Goal: Transaction & Acquisition: Purchase product/service

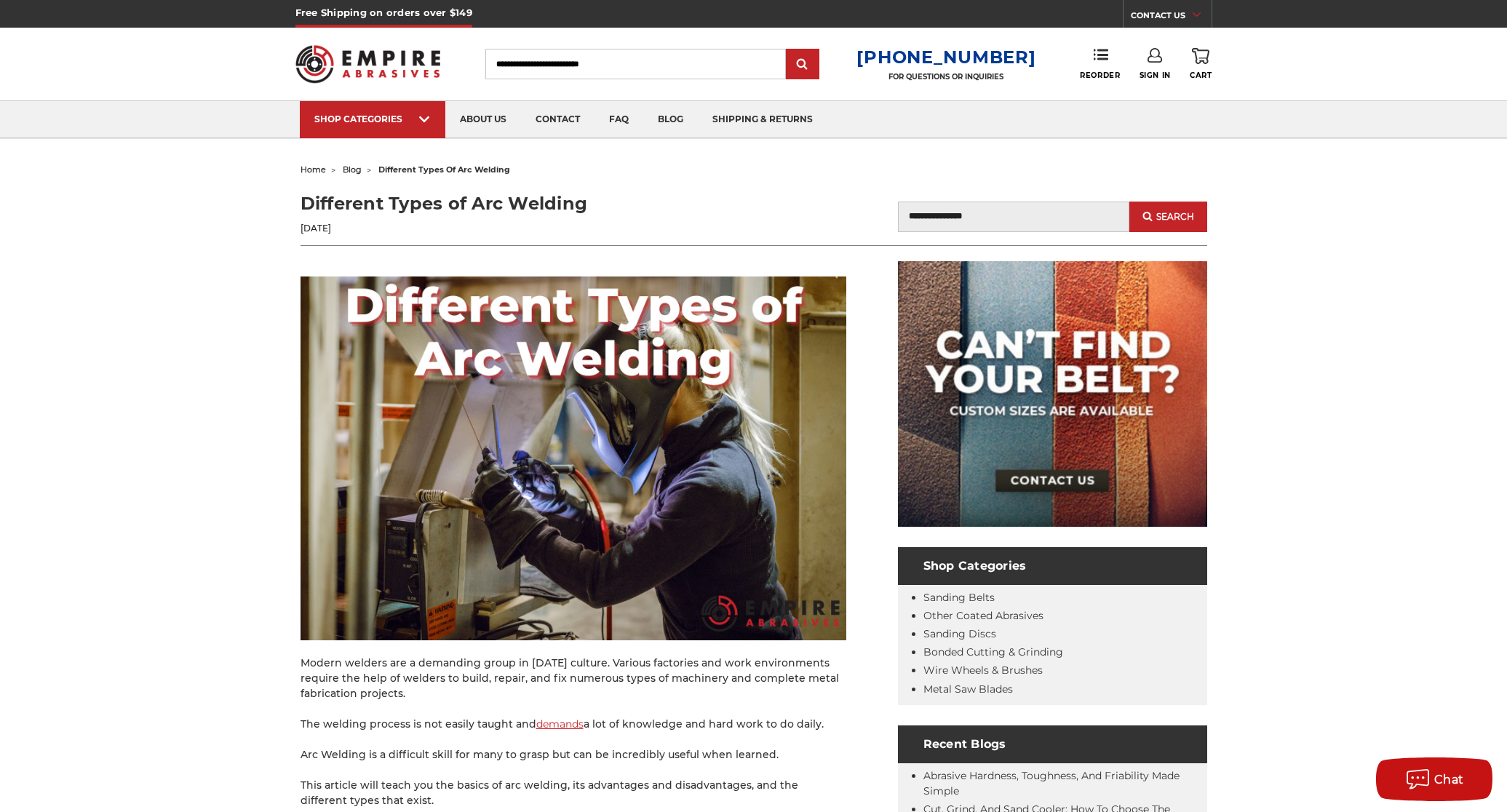
type input "**********"
click at [1158, 60] on icon at bounding box center [1155, 55] width 15 height 15
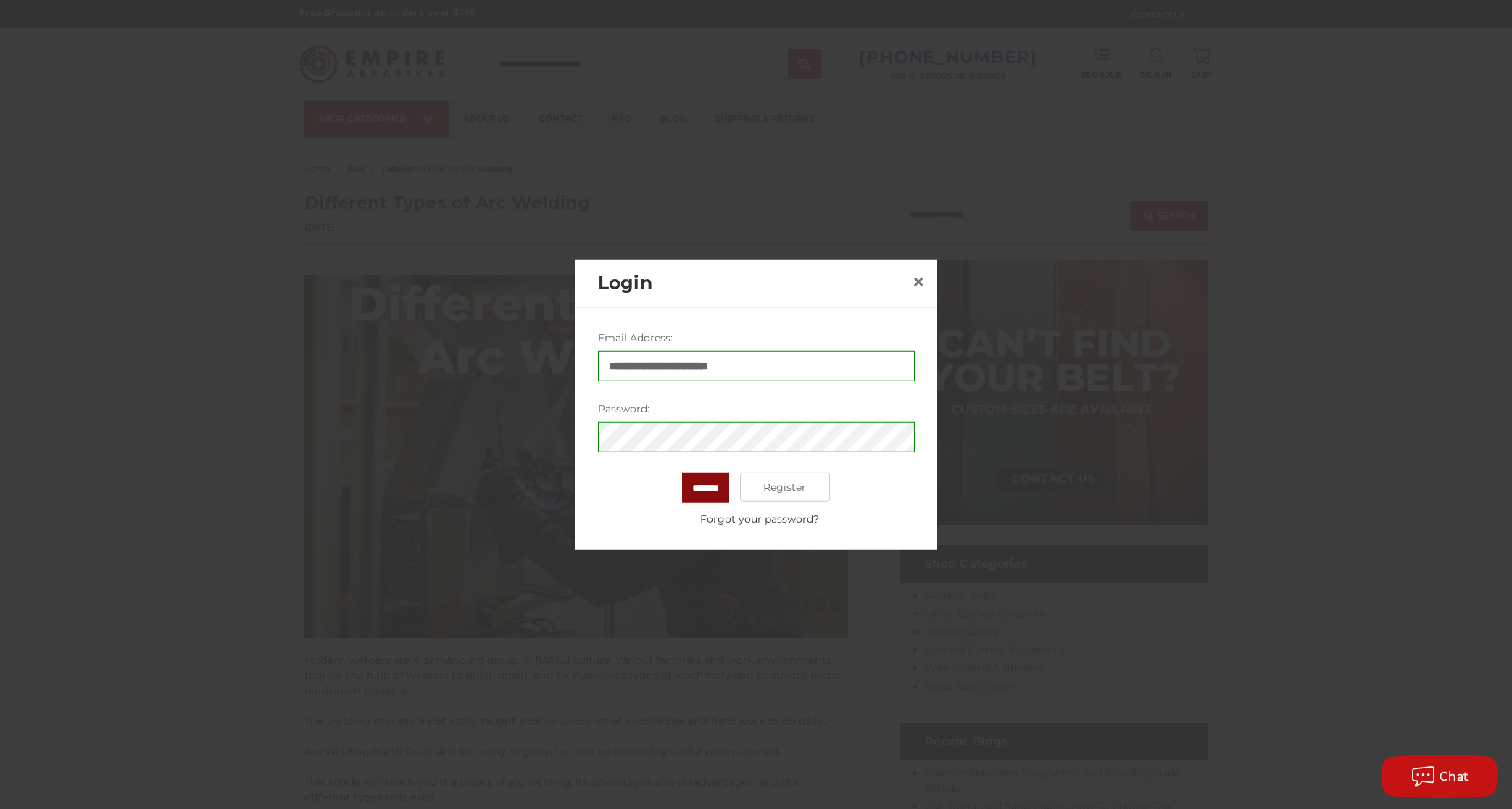
click at [683, 483] on input "*******" at bounding box center [705, 488] width 47 height 31
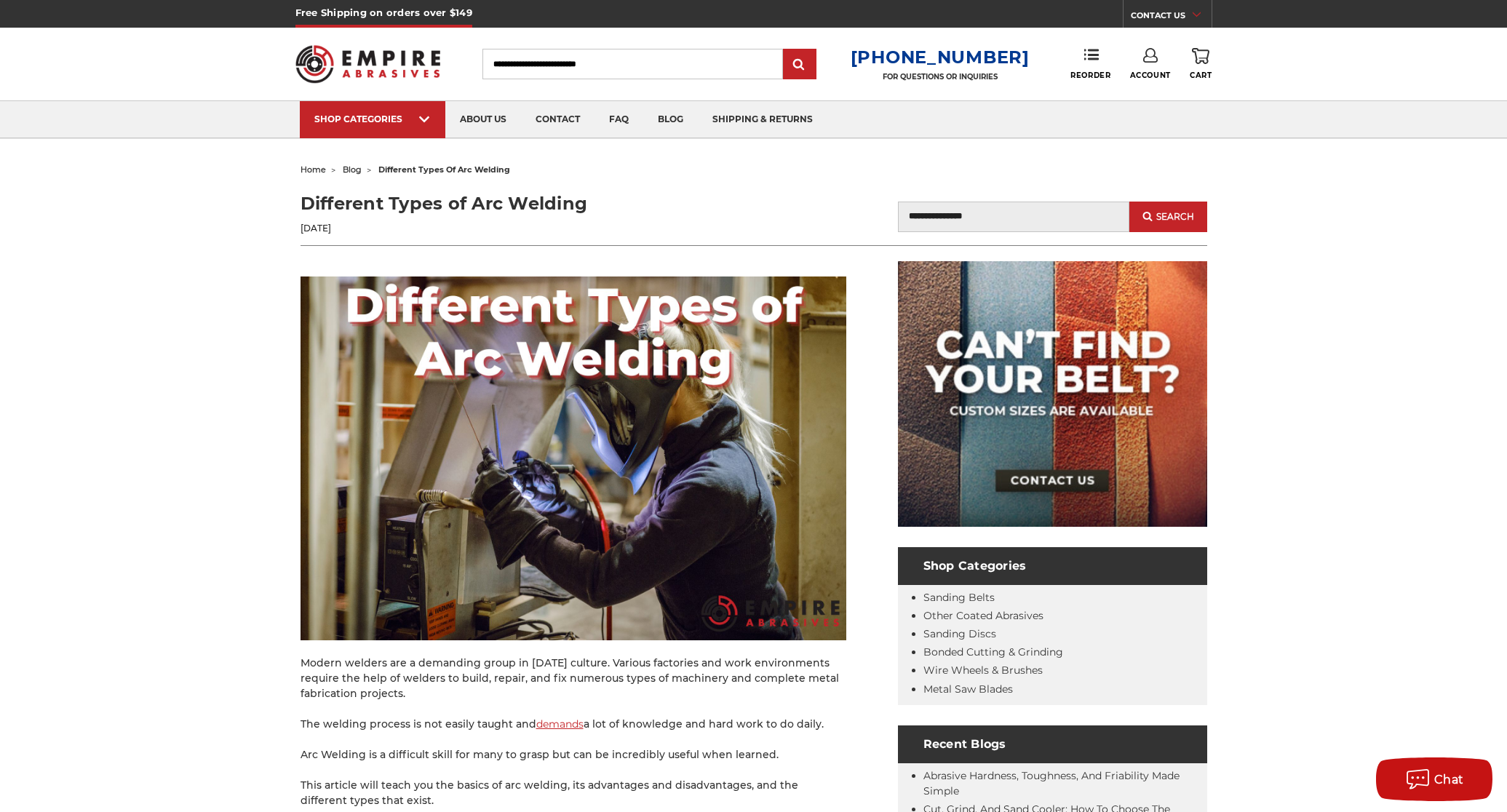
click at [1092, 47] on div "Toggle menu Menu Search [PHONE_NUMBER] FOR QUESTIONS OR INQUIRIES Phone Reorder…" at bounding box center [754, 64] width 917 height 73
click at [1089, 59] on use at bounding box center [1092, 54] width 15 height 11
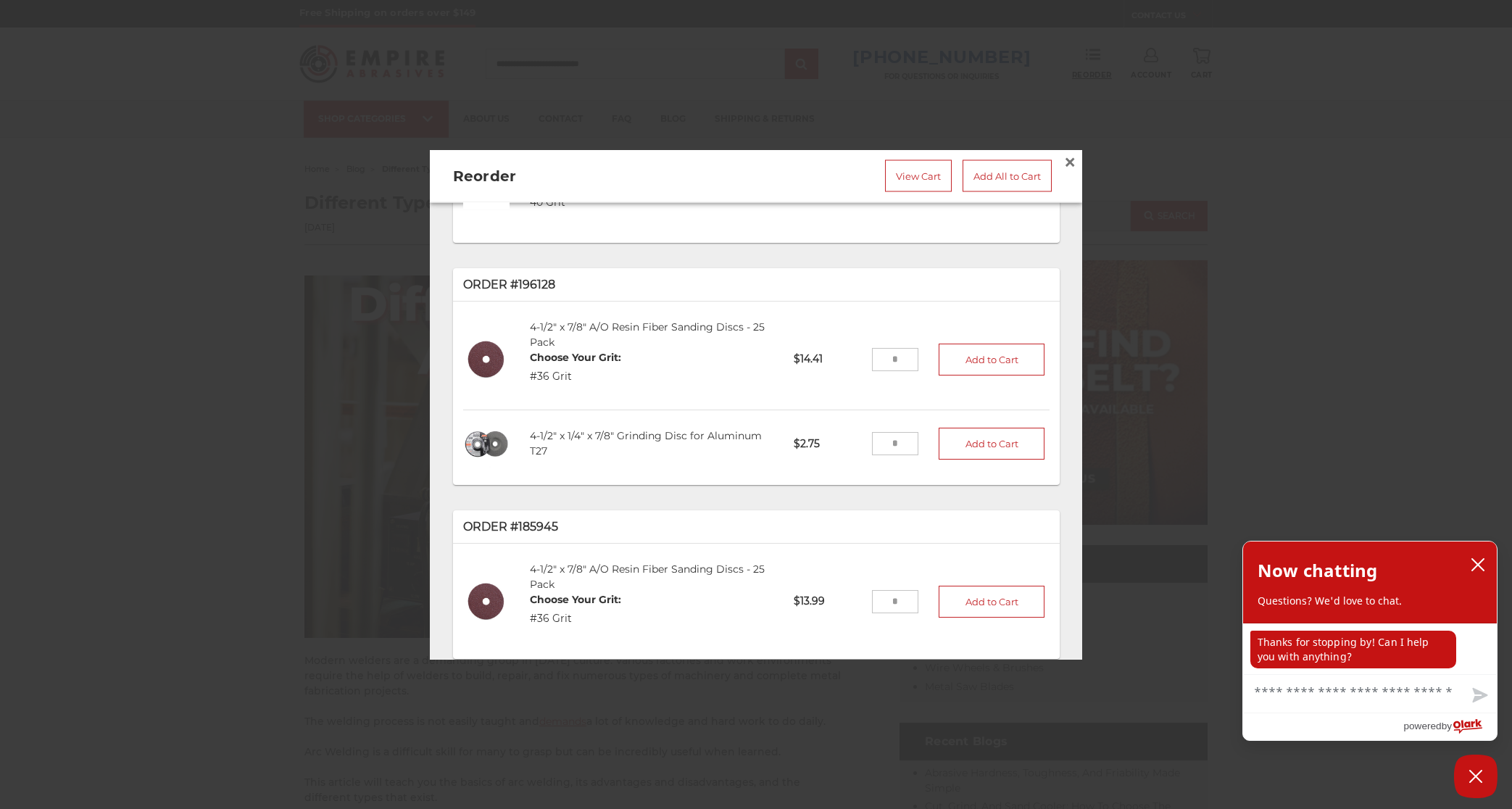
scroll to position [217, 0]
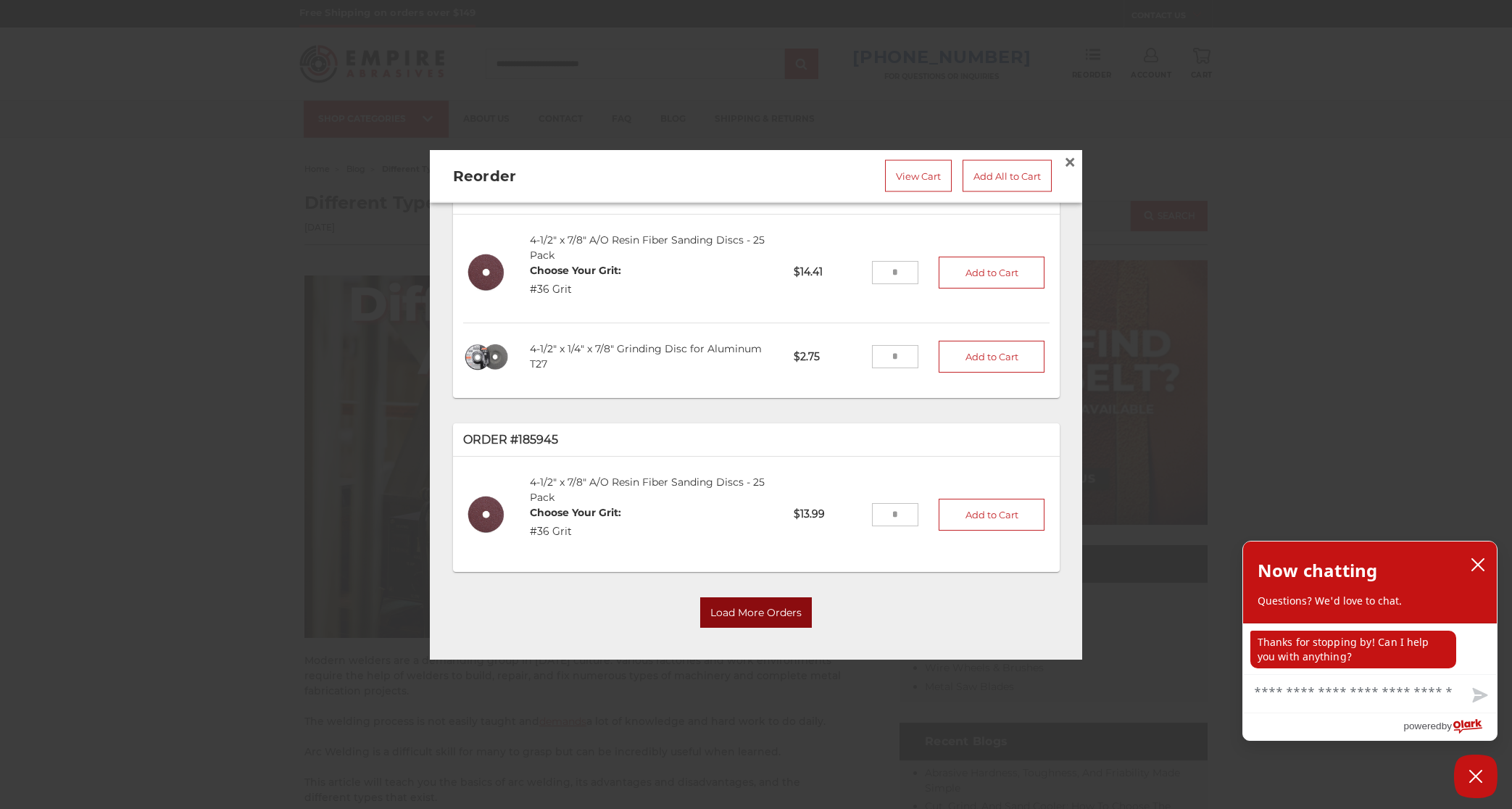
click at [743, 611] on button "Load More Orders" at bounding box center [756, 614] width 112 height 31
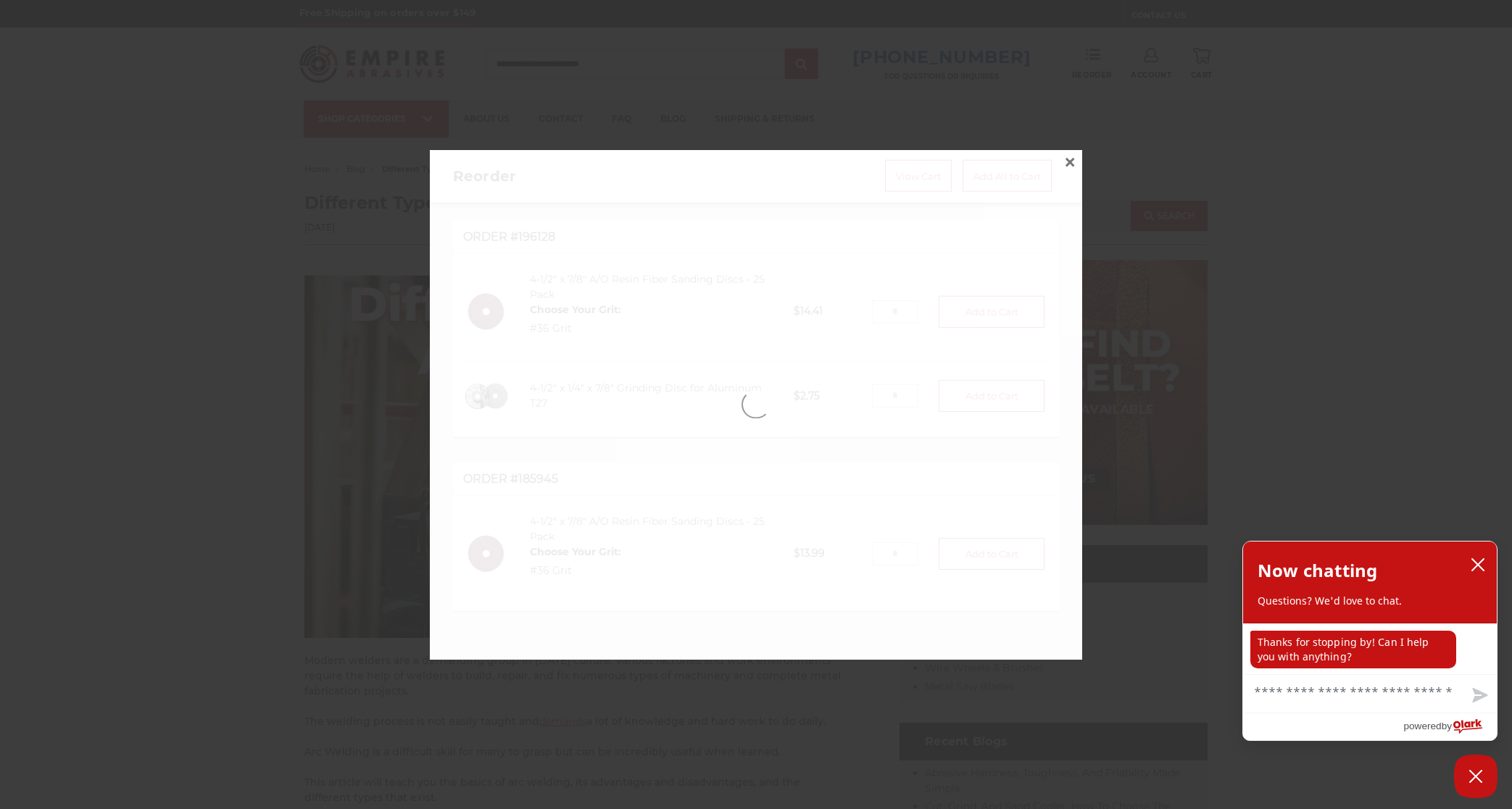
scroll to position [177, 0]
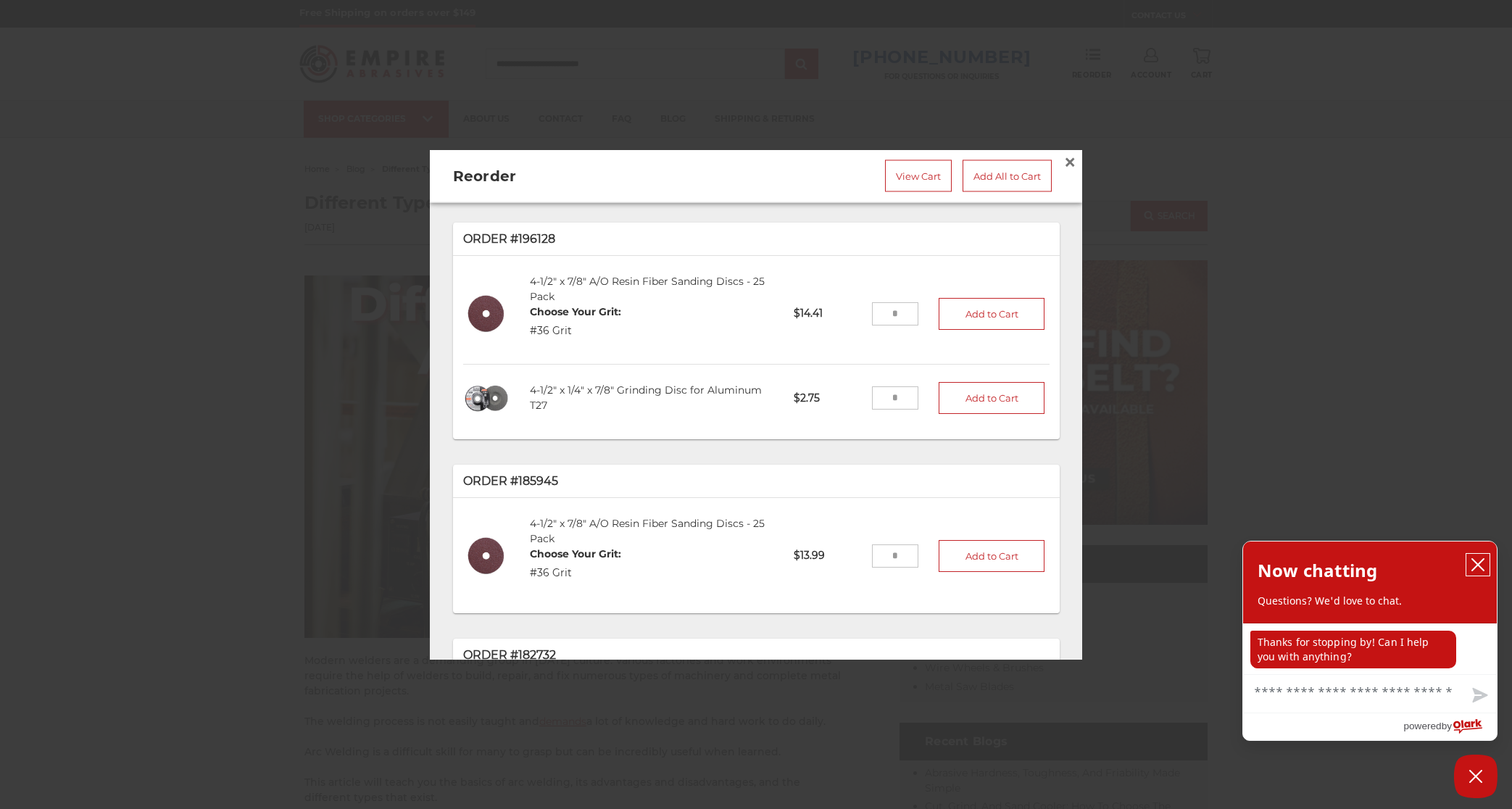
click at [1477, 566] on icon "close chatbox" at bounding box center [1477, 564] width 12 height 12
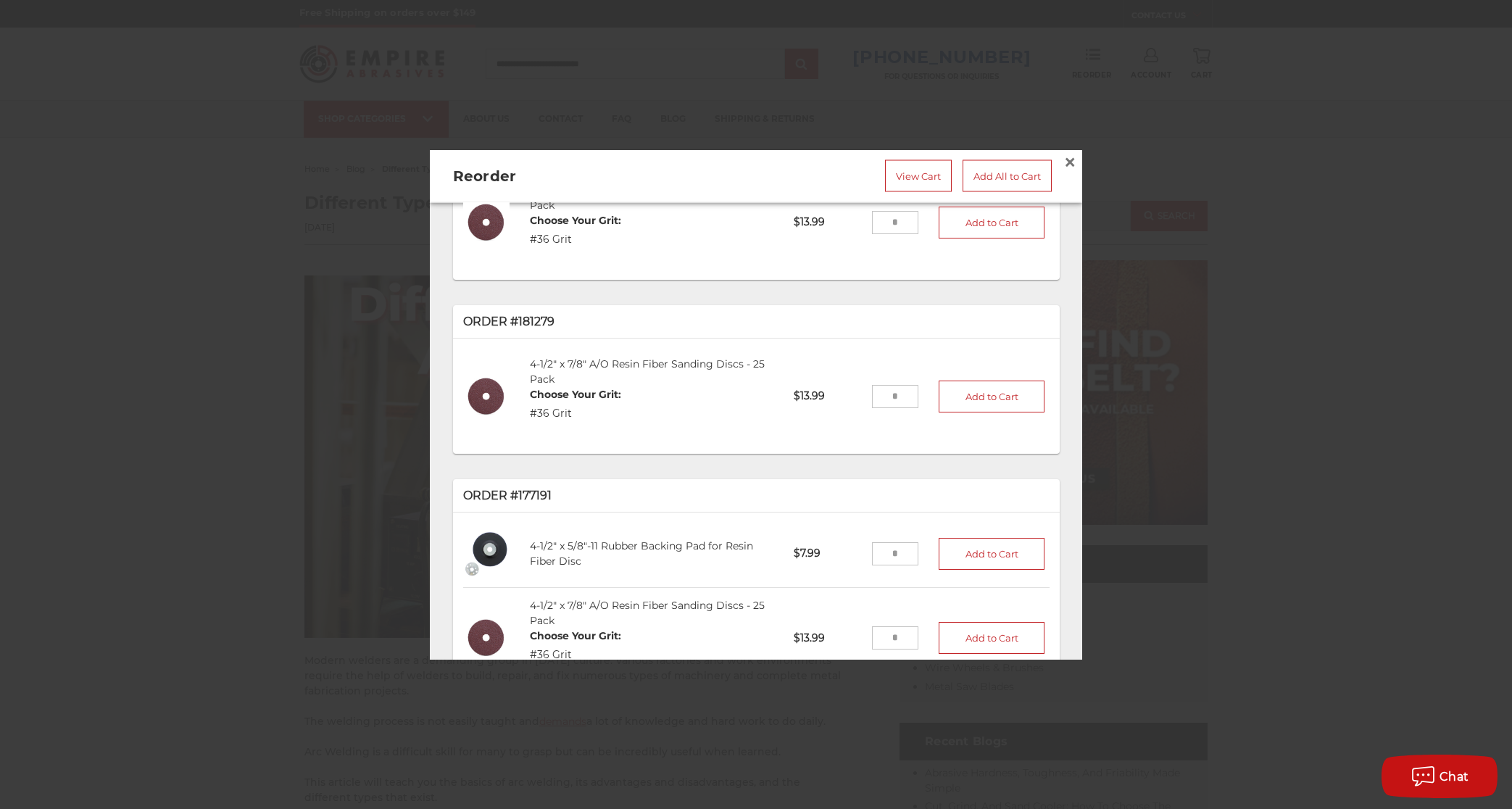
scroll to position [851, 0]
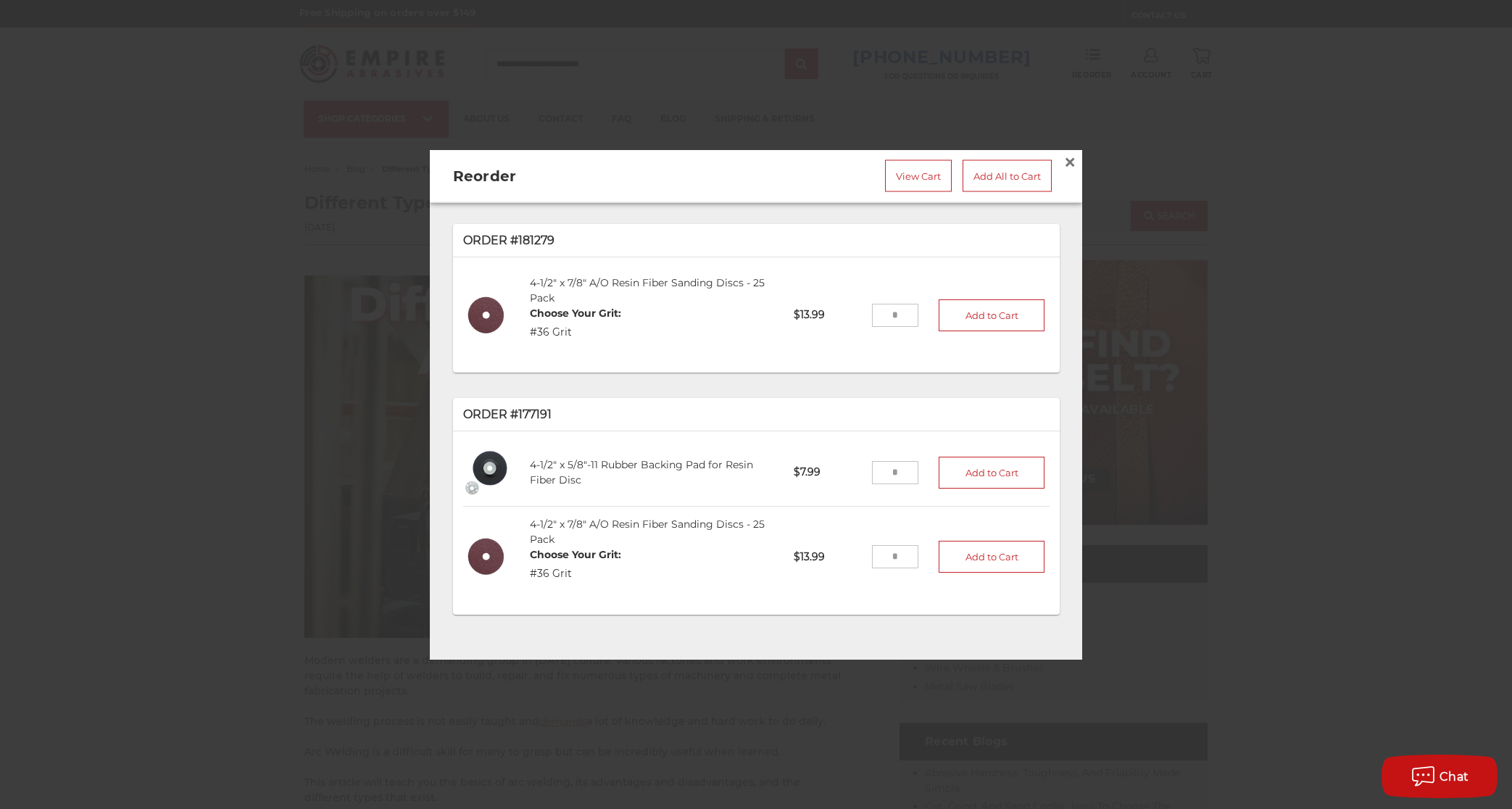
drag, startPoint x: 871, startPoint y: 463, endPoint x: 918, endPoint y: 471, distance: 47.7
click at [918, 471] on li "4-1/2" x 5/8"-11 Rubber Backing Pad for Resin Fiber Disc 339-ST-5 $7.99 Add to …" at bounding box center [756, 474] width 586 height 69
type input "**"
click at [996, 471] on button "Add to Cart" at bounding box center [991, 473] width 106 height 32
click at [898, 162] on link "View Cart" at bounding box center [918, 176] width 67 height 32
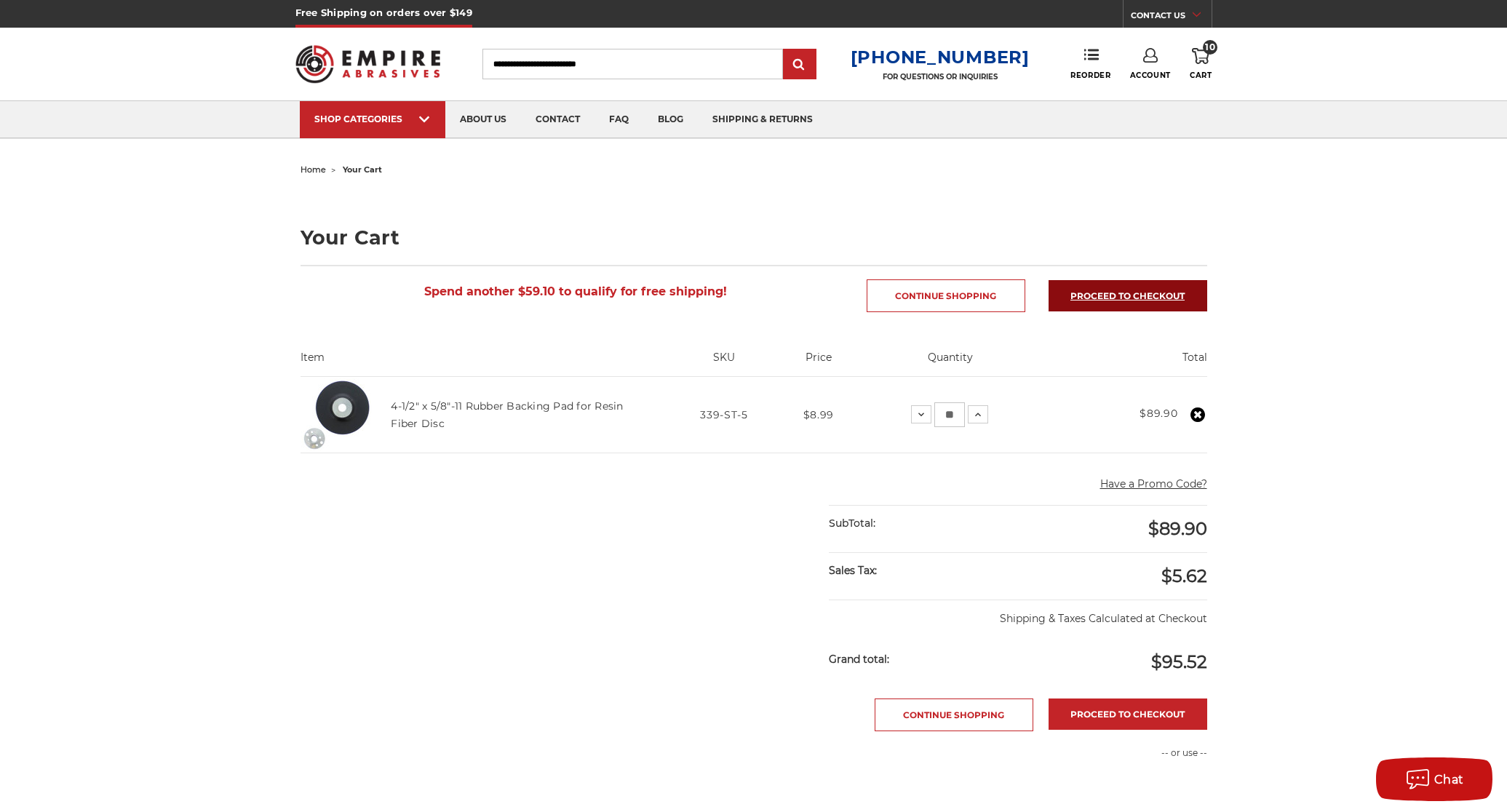
click at [1155, 299] on link "Proceed to checkout" at bounding box center [1129, 296] width 159 height 31
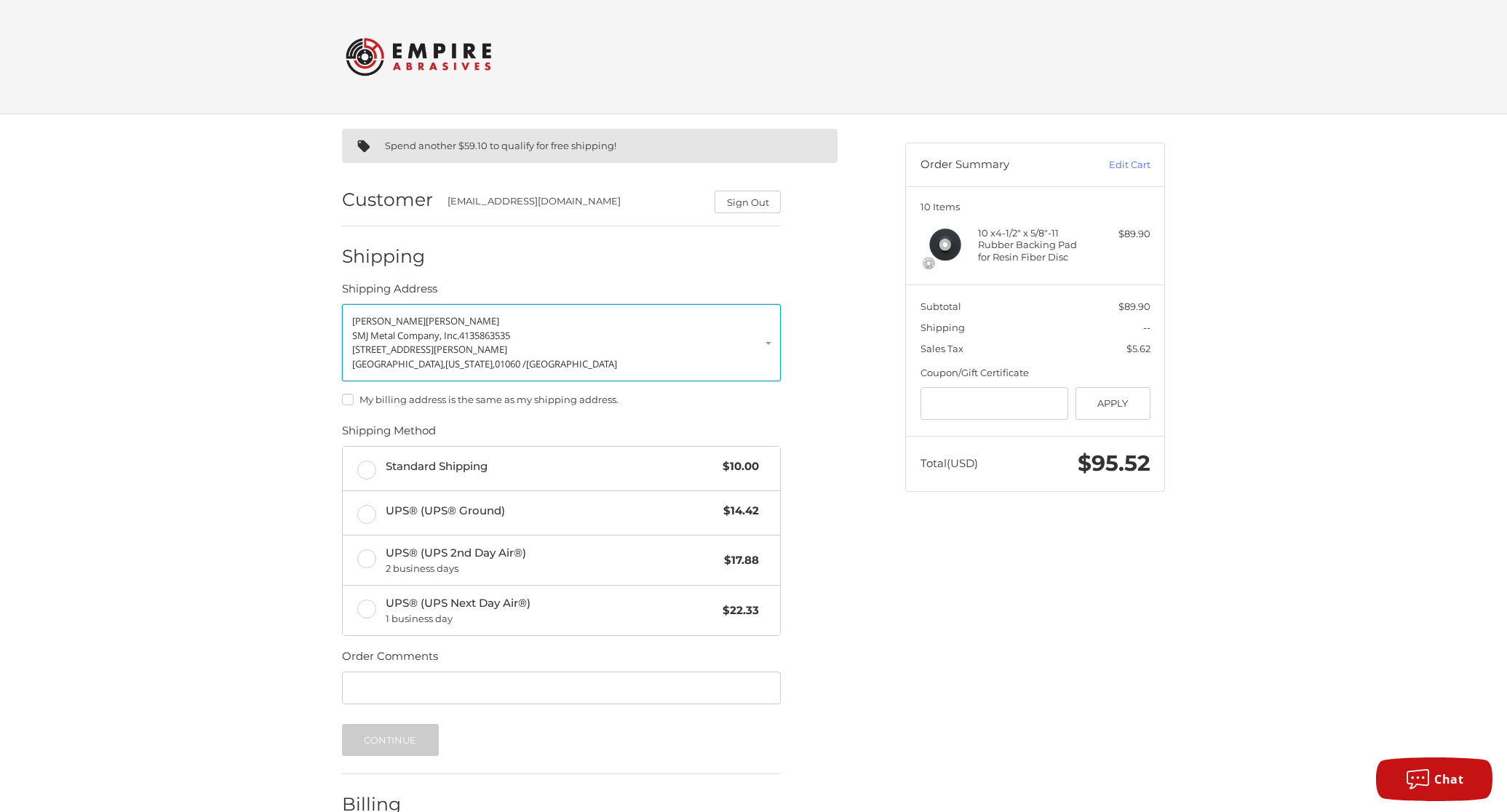
click at [769, 343] on link "Jeffrey Payne SMJ Metal Company, Inc. 4135863535 36 Smith Street Northampton, M…" at bounding box center [562, 343] width 439 height 78
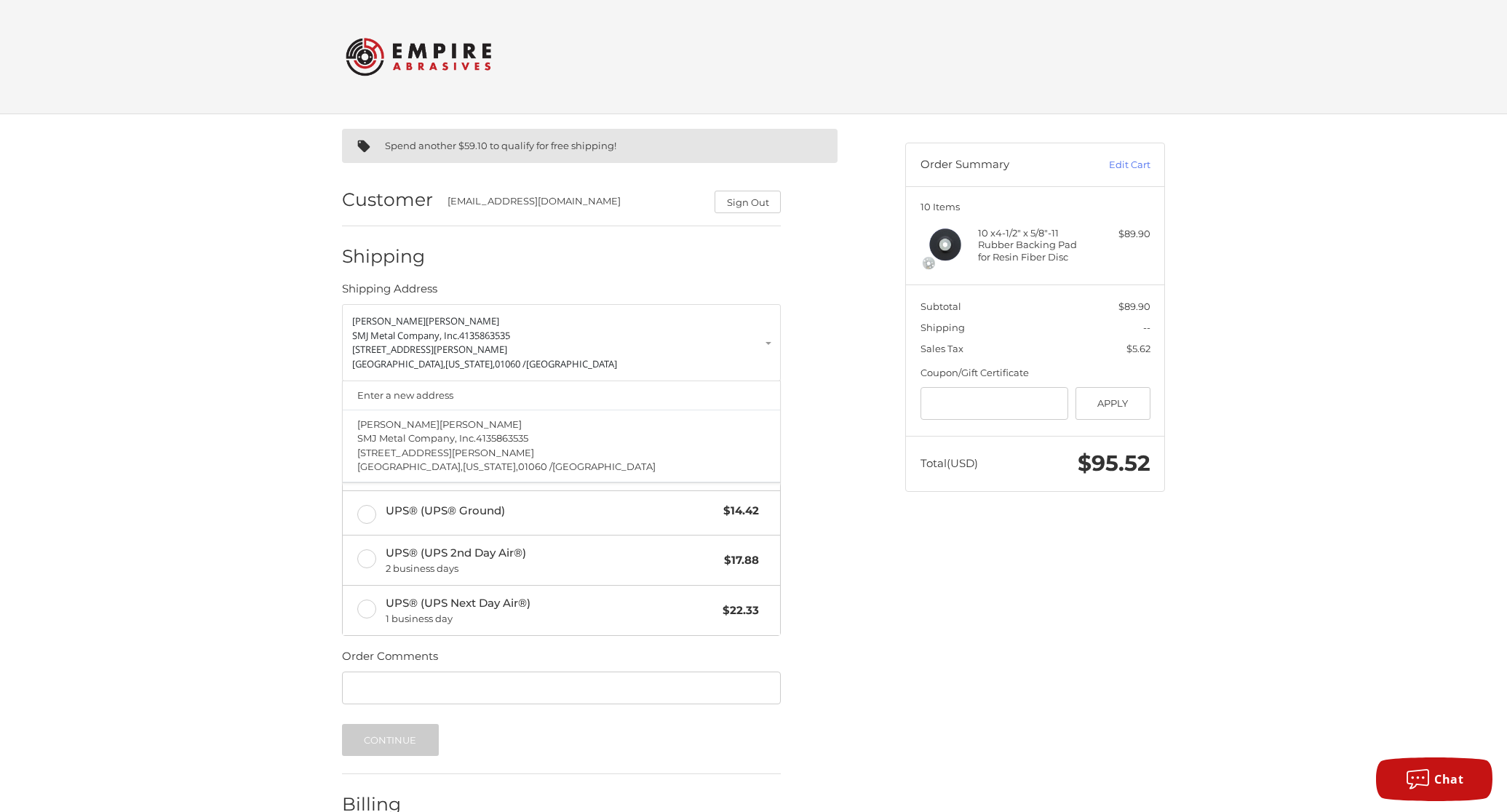
click at [835, 430] on ol "Customer jpayne@ralphsblacksmith.com Sign Out Shipping Shipping Address Jeffrey…" at bounding box center [590, 527] width 496 height 715
click at [429, 471] on span "Standard Shipping" at bounding box center [551, 467] width 331 height 16
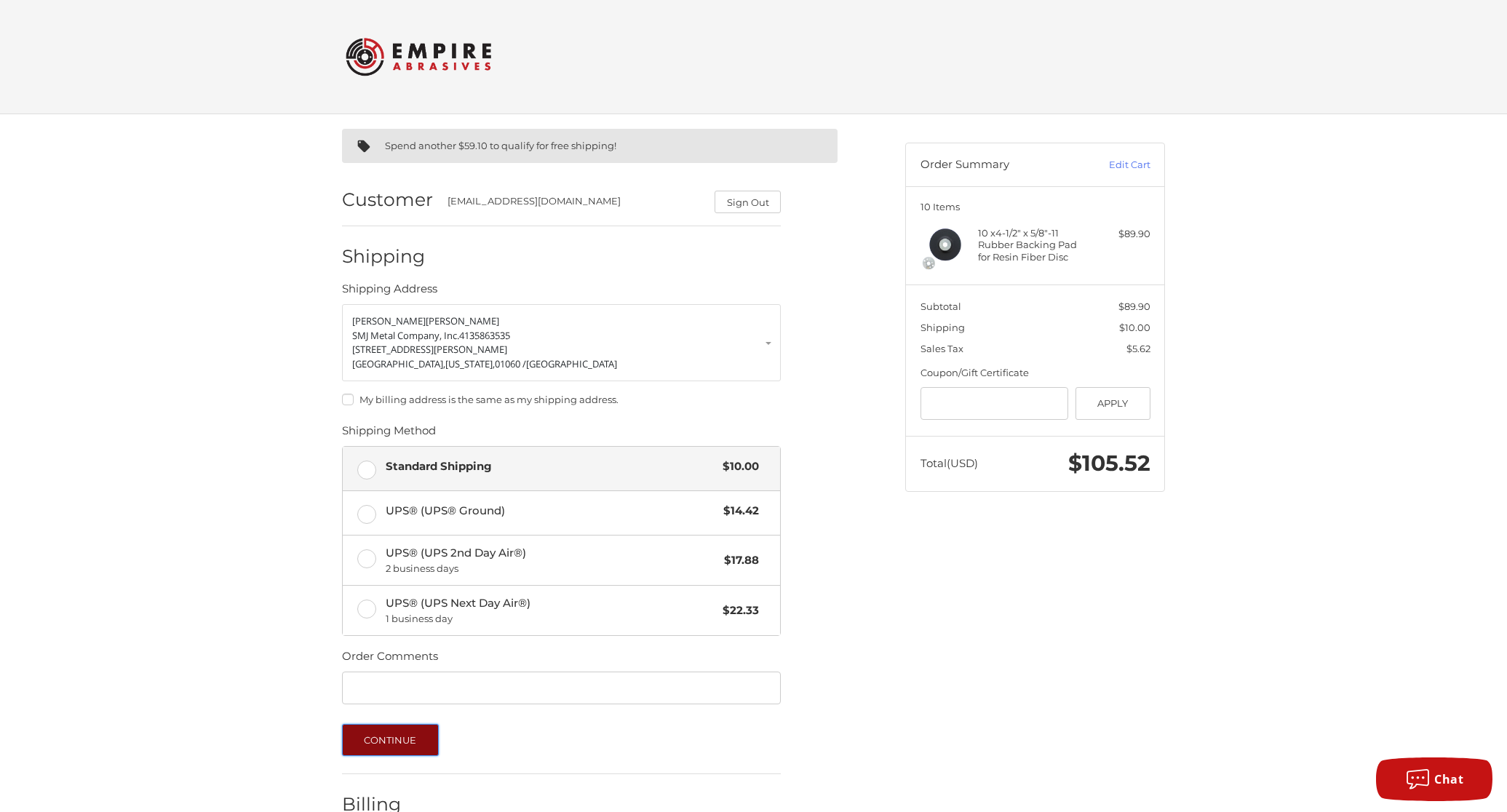
click at [398, 742] on button "Continue" at bounding box center [391, 739] width 97 height 32
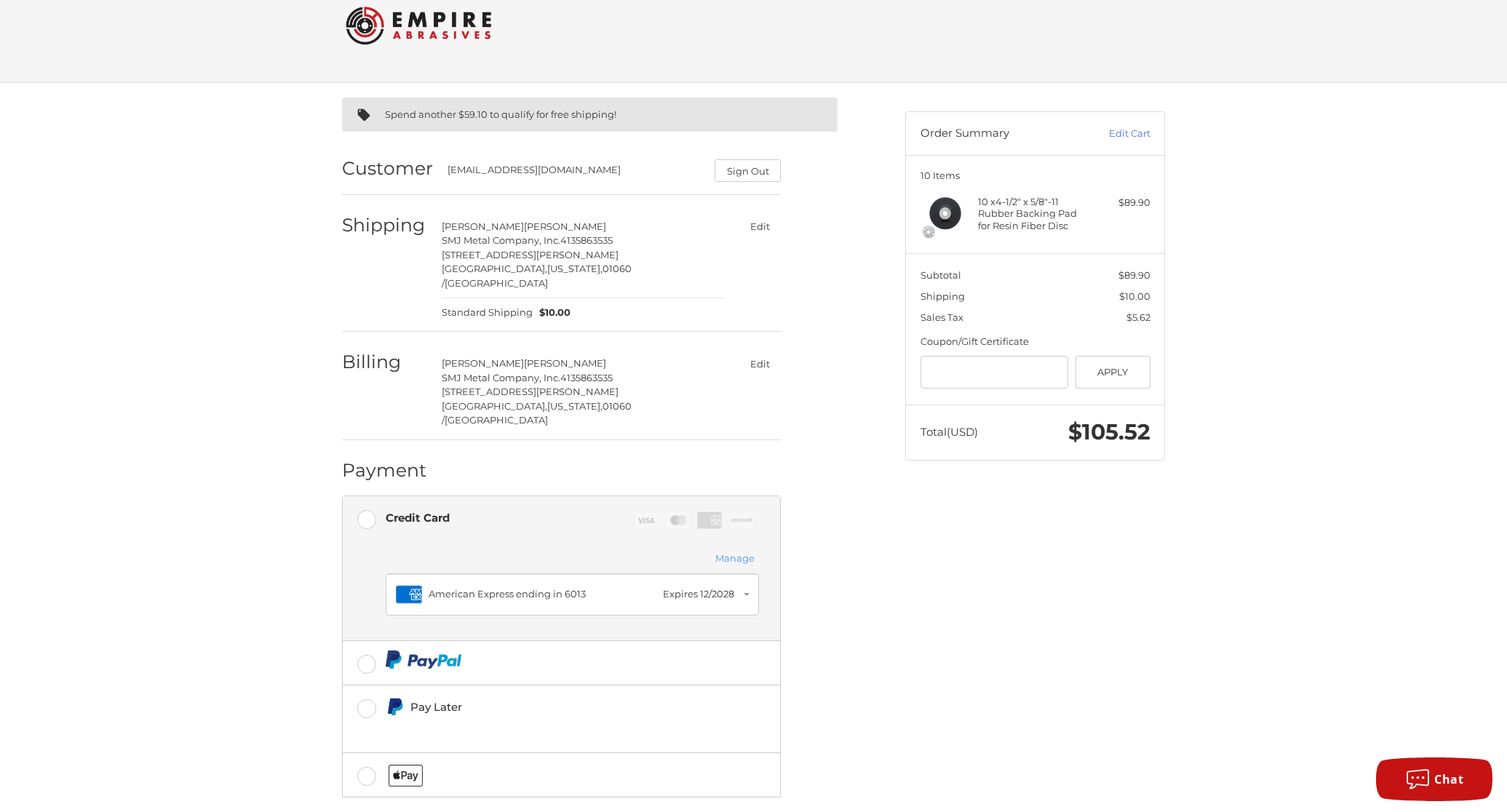
scroll to position [78, 0]
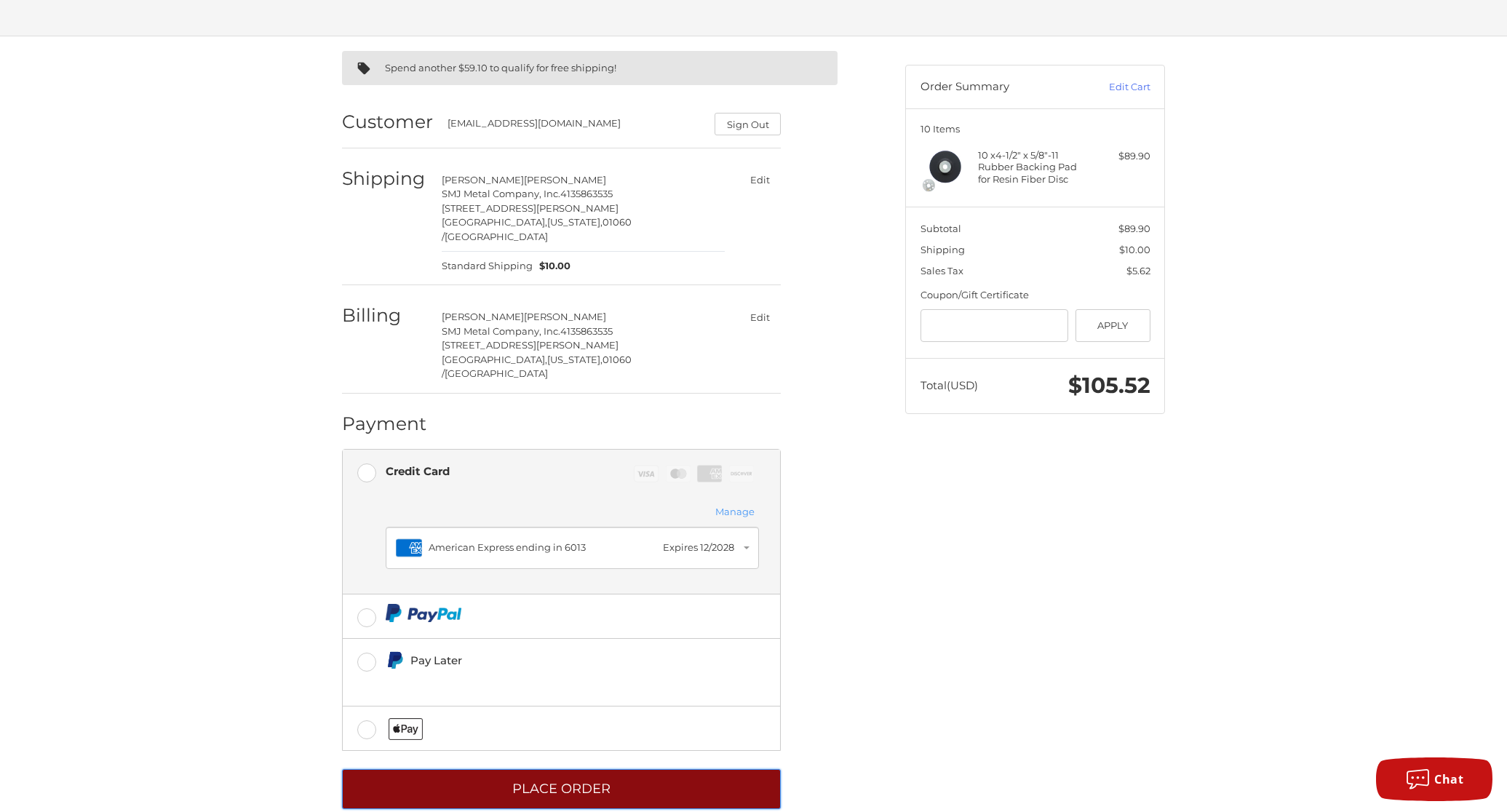
click at [559, 769] on button "Place Order" at bounding box center [562, 789] width 439 height 40
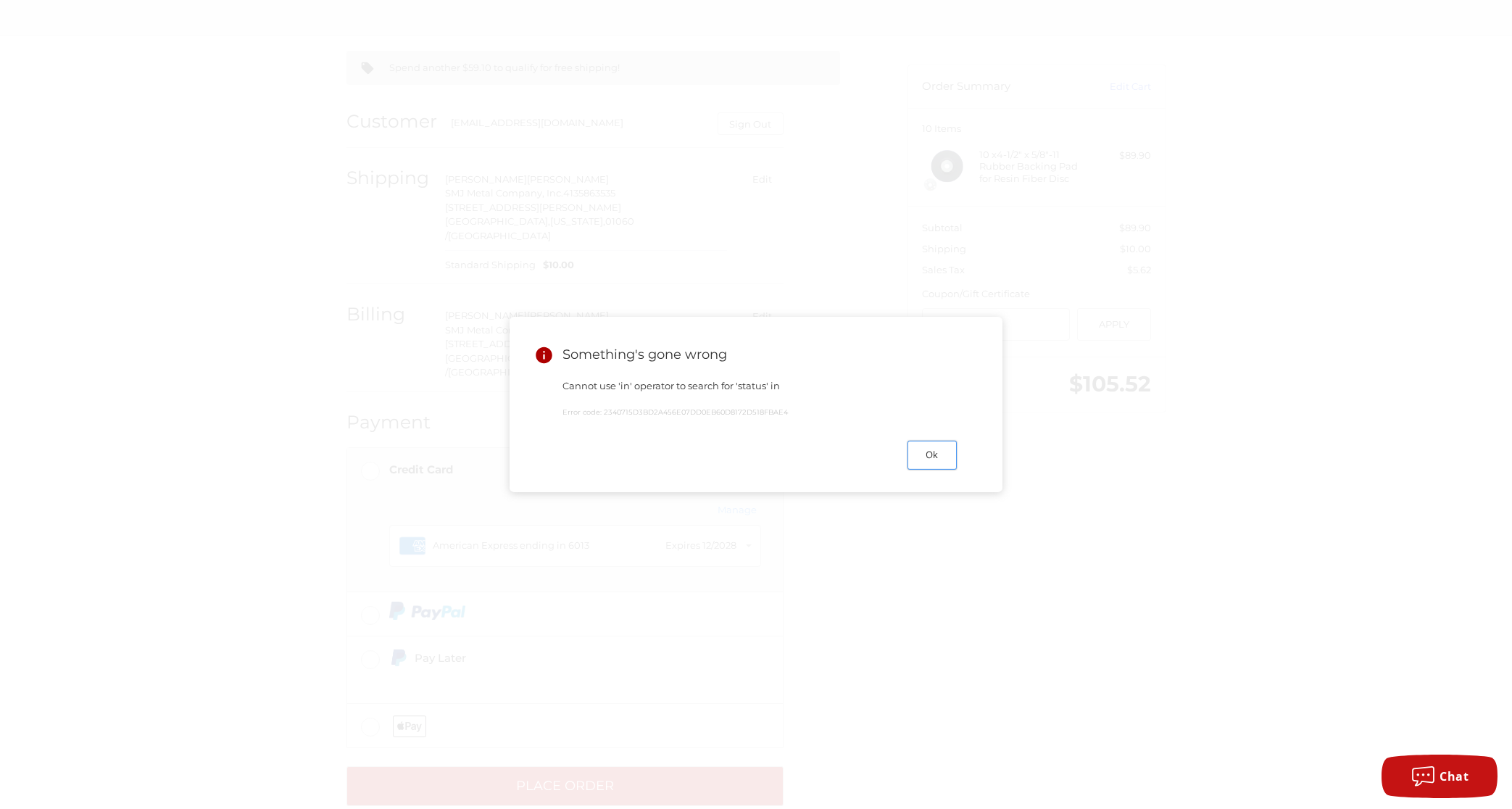
click at [937, 460] on button "Ok" at bounding box center [931, 454] width 49 height 28
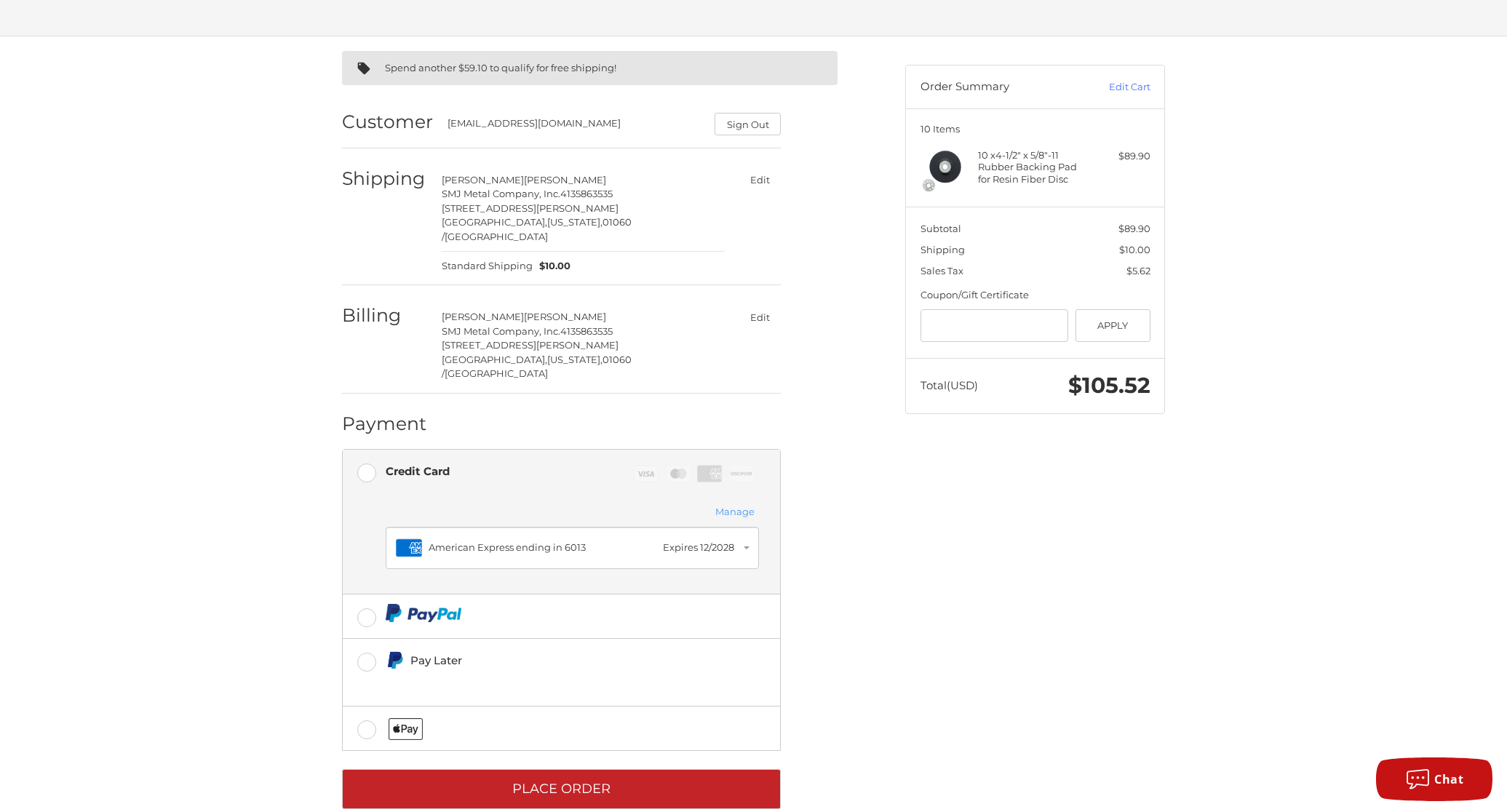
click at [727, 504] on button "Manage" at bounding box center [736, 512] width 49 height 16
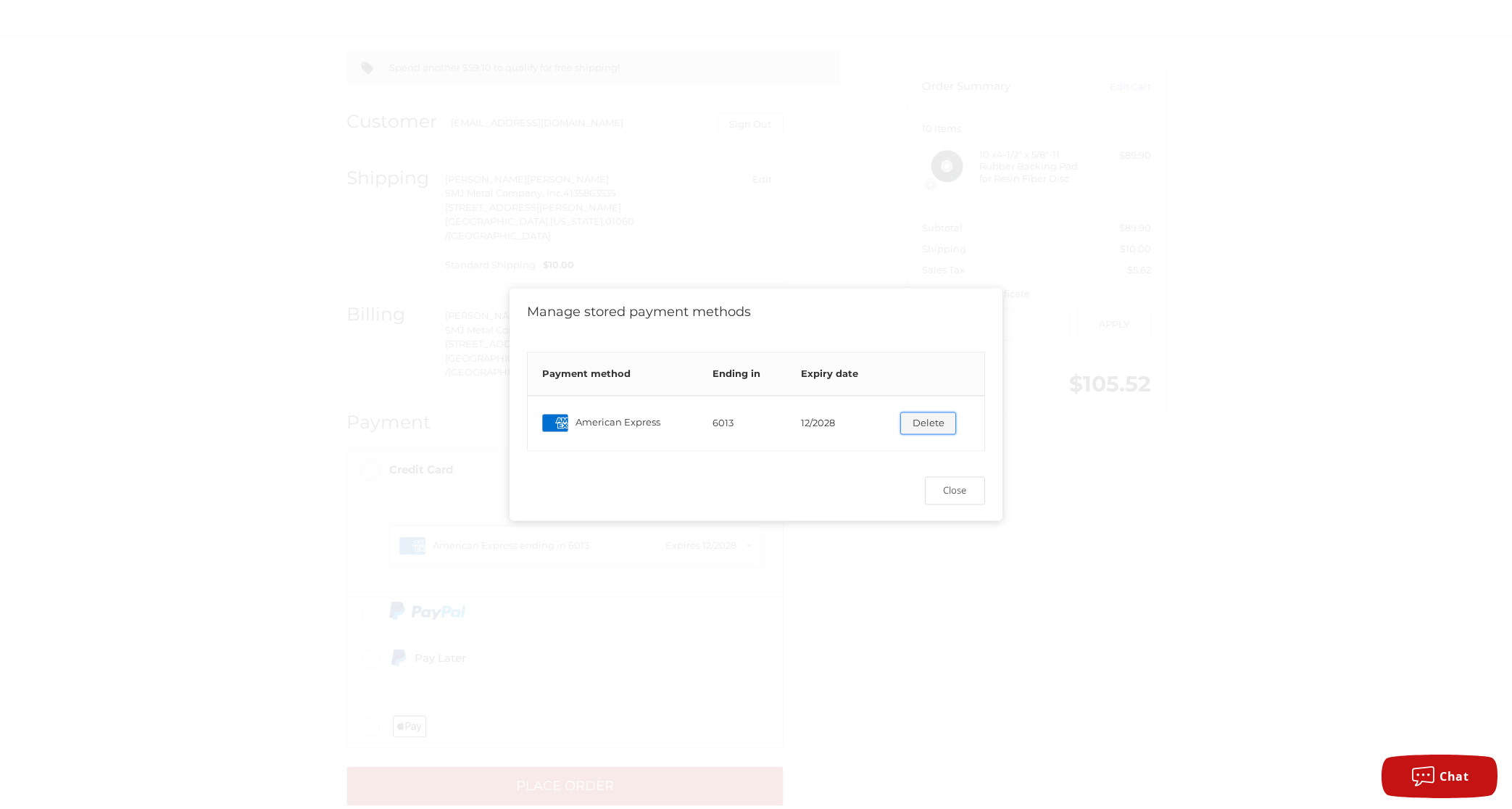
click at [924, 424] on button "Delete" at bounding box center [928, 422] width 56 height 22
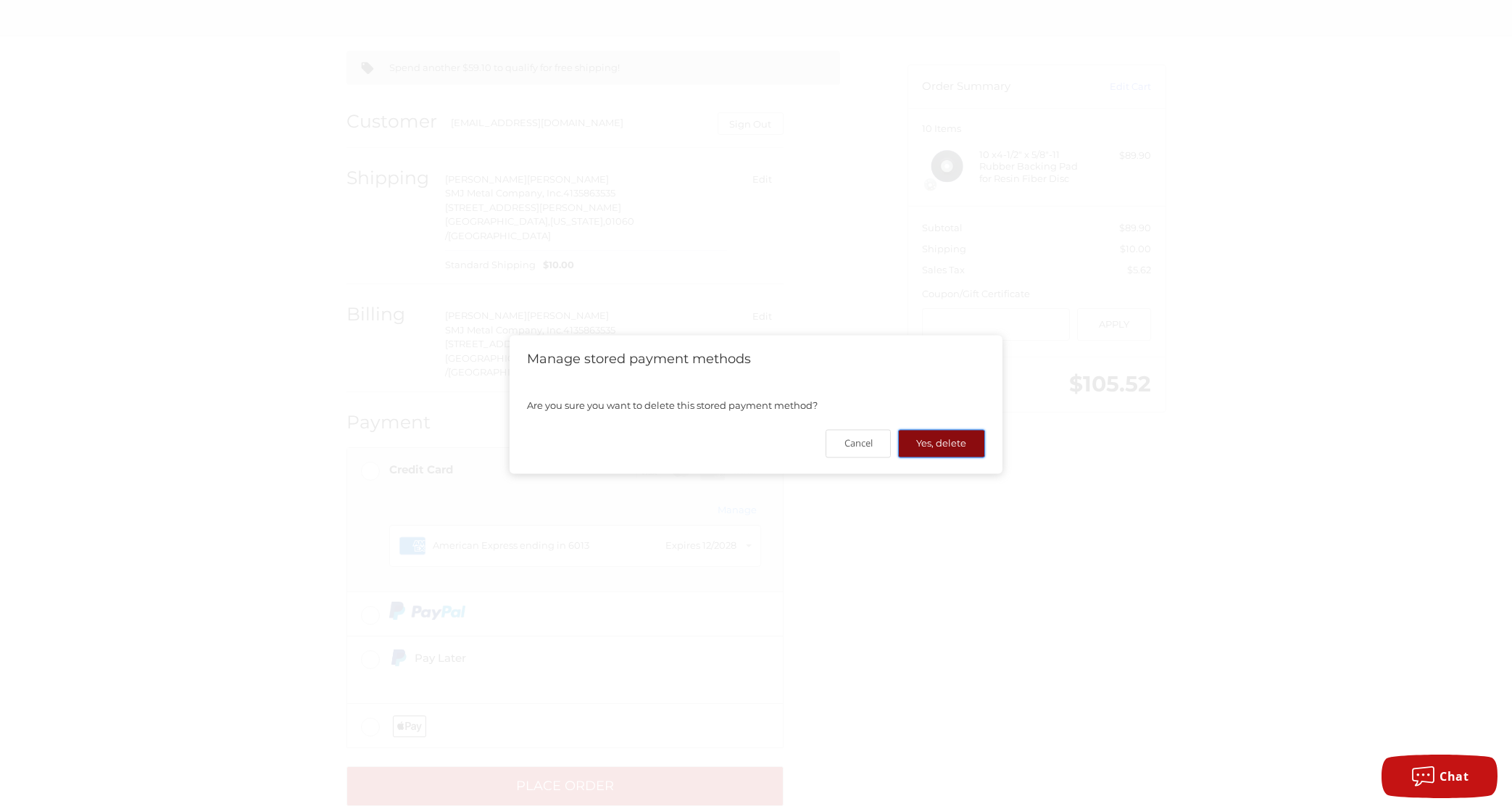
click at [927, 443] on button "Yes, delete" at bounding box center [941, 443] width 87 height 28
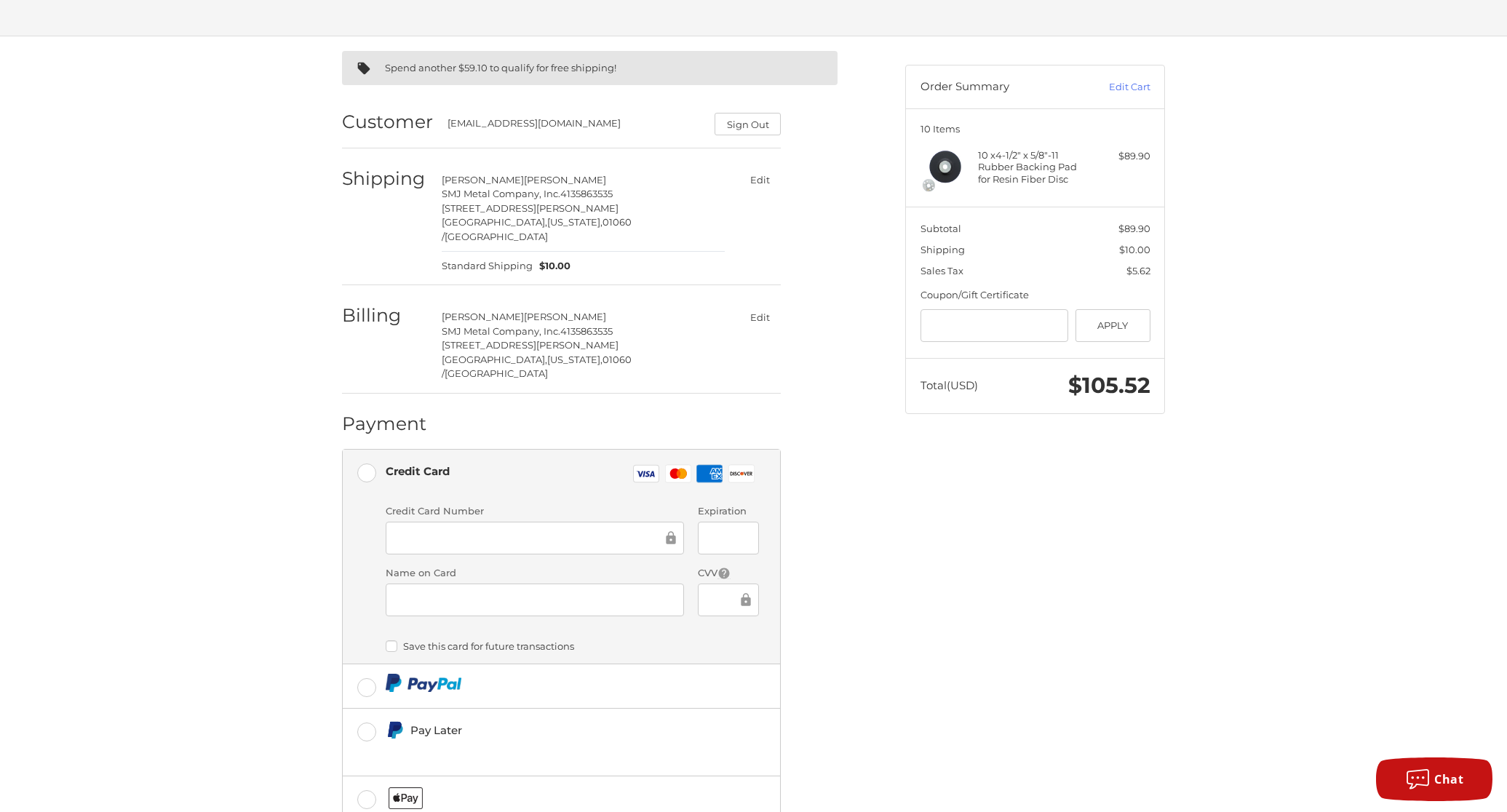
click at [413, 523] on div at bounding box center [536, 538] width 299 height 33
click at [518, 640] on label "Save this card for future transactions" at bounding box center [573, 646] width 374 height 12
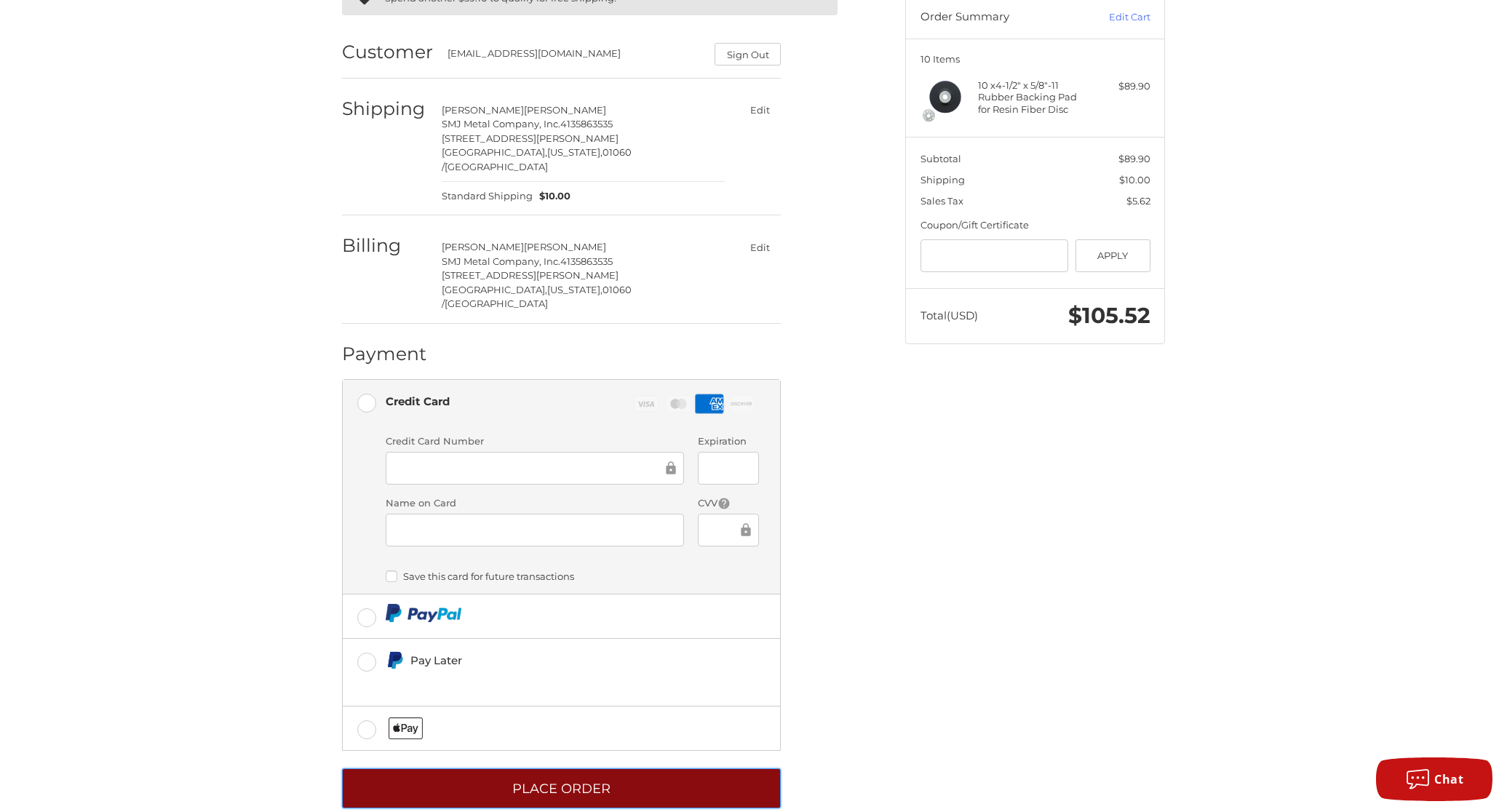
click at [559, 768] on button "Place Order" at bounding box center [562, 788] width 439 height 40
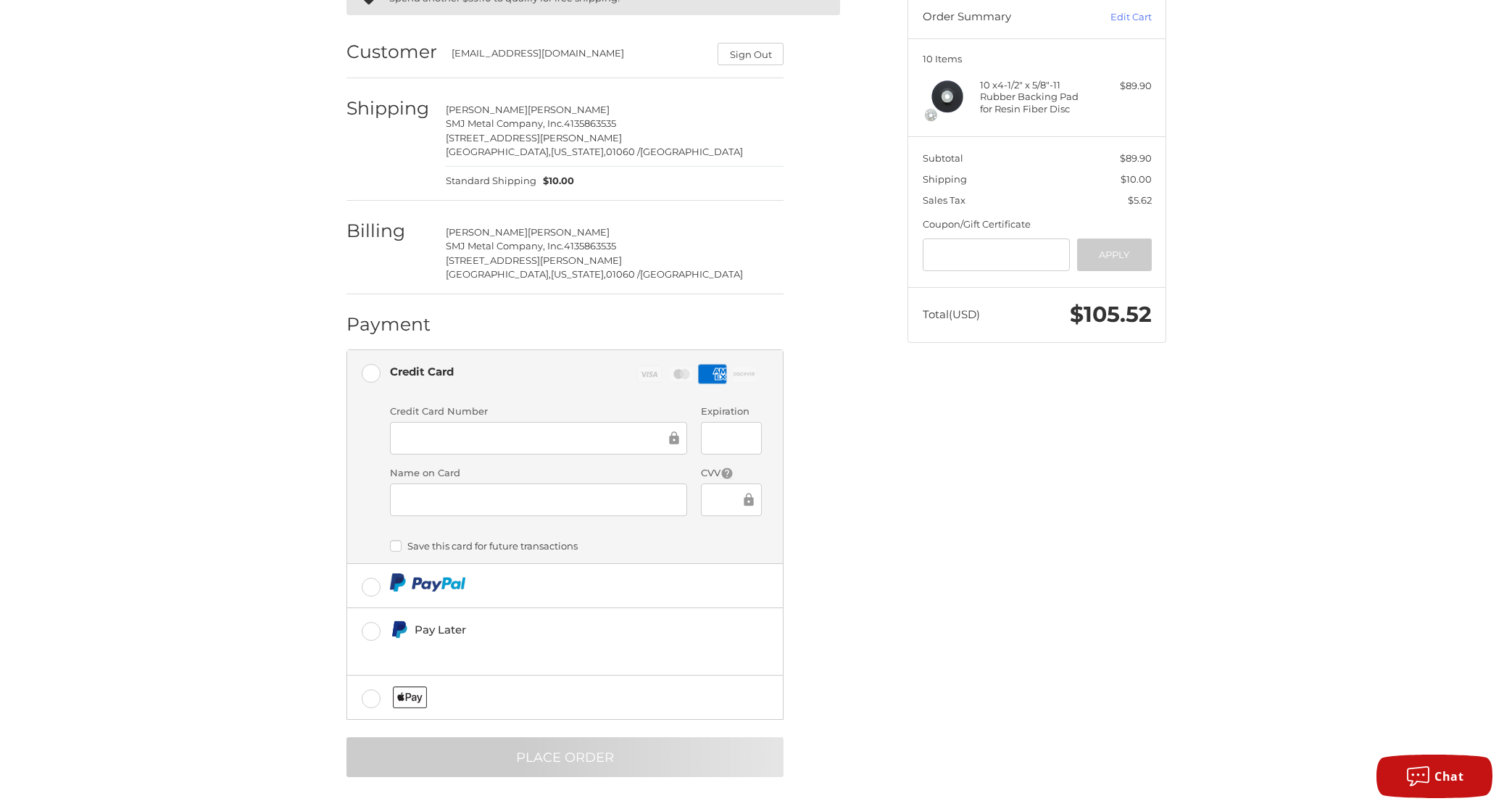
scroll to position [0, 0]
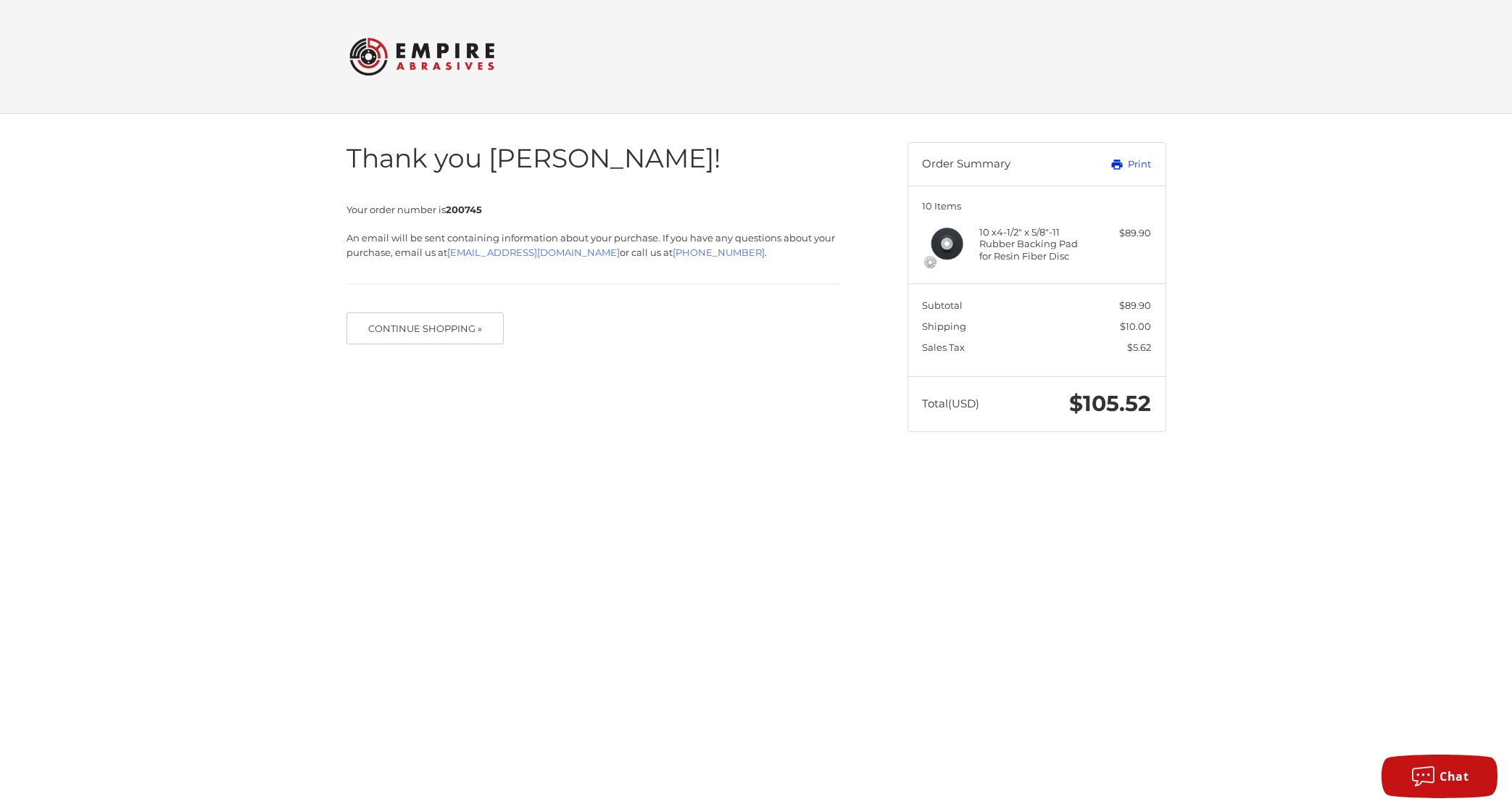
click at [1137, 161] on link "Print" at bounding box center [1115, 164] width 71 height 14
